Goal: Task Accomplishment & Management: Use online tool/utility

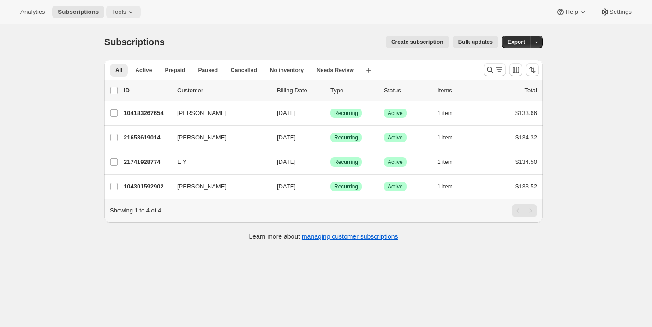
click at [132, 9] on icon at bounding box center [130, 11] width 9 height 9
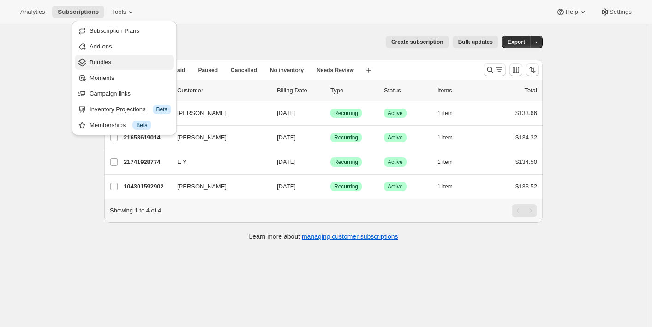
click at [111, 59] on span "Bundles" at bounding box center [101, 62] width 22 height 7
